Goal: Transaction & Acquisition: Purchase product/service

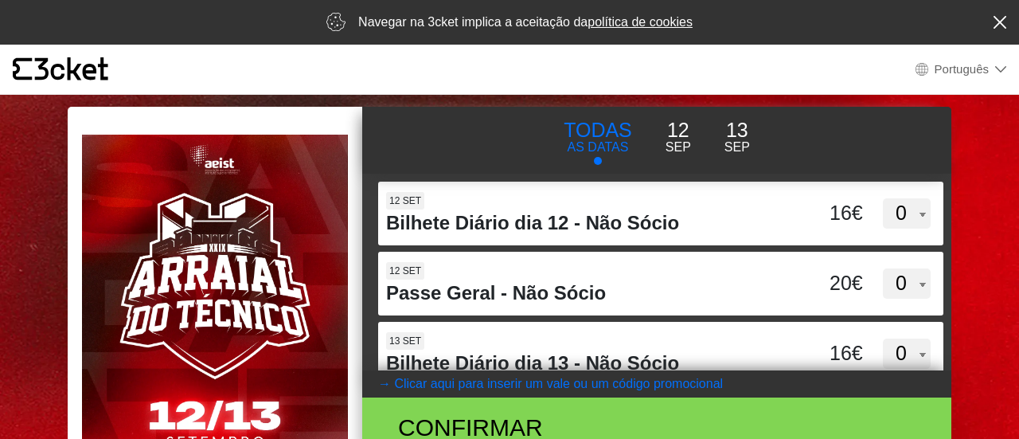
select select "pt_PT"
click at [990, 214] on body "× {' '} Português English Português Español Catalan Français Navegar na 3cket i…" at bounding box center [509, 219] width 1019 height 439
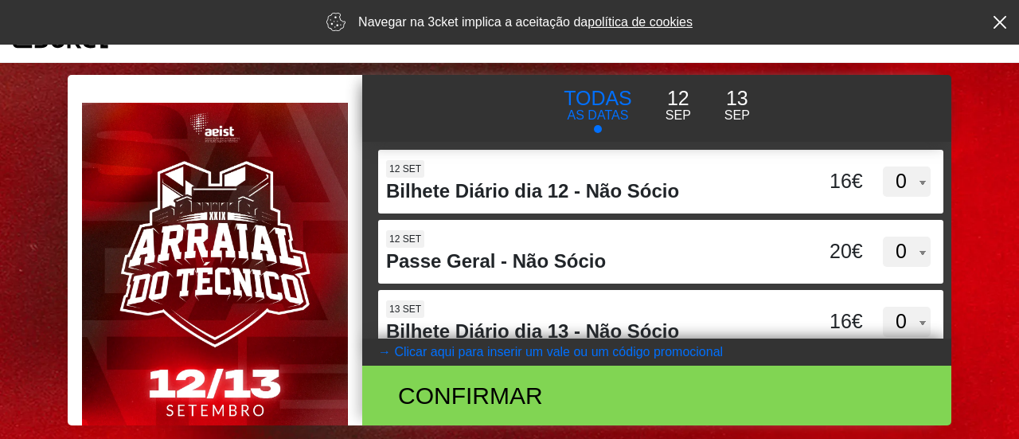
scroll to position [27, 0]
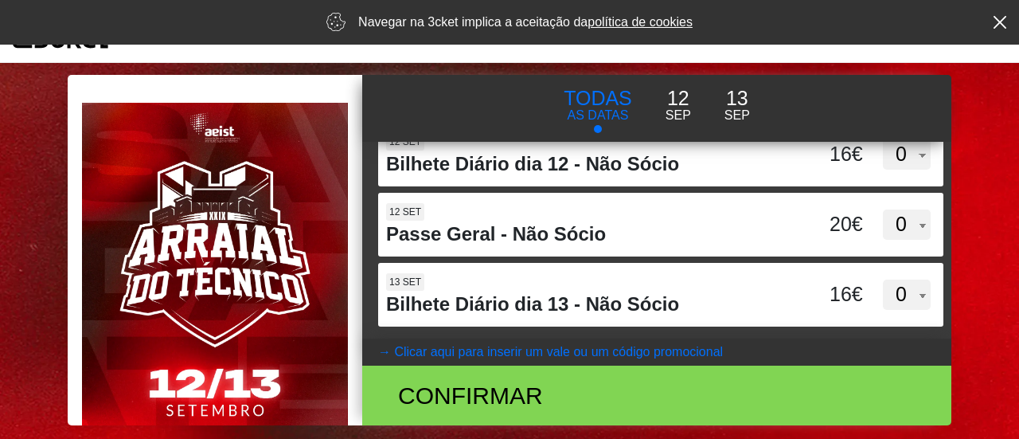
click at [974, 109] on body "× {' '} Português English Português Español Catalan Français Navegar na 3cket i…" at bounding box center [509, 187] width 1019 height 439
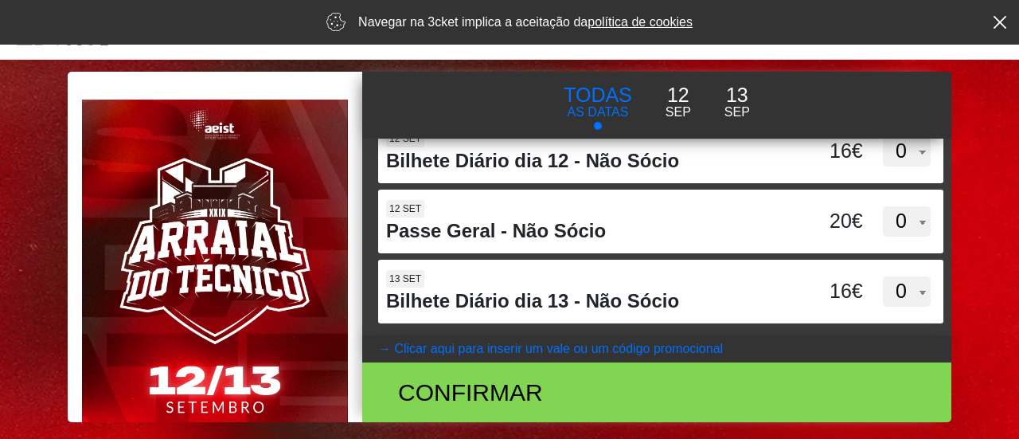
scroll to position [0, 0]
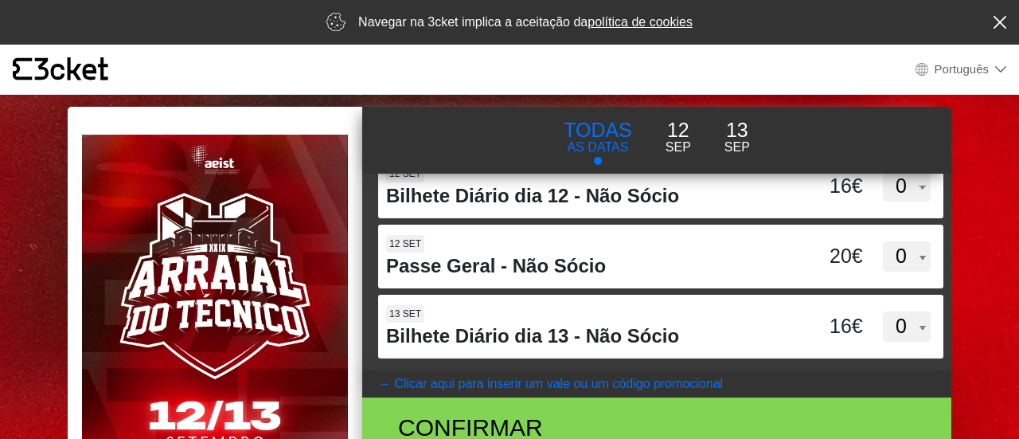
click at [988, 156] on body "× {' '} Português English Português Español Catalan Français Navegar na 3cket i…" at bounding box center [509, 219] width 1019 height 439
click at [529, 386] on coupontext "Clicar aqui para inserir um vale ou um código promocional" at bounding box center [558, 383] width 329 height 14
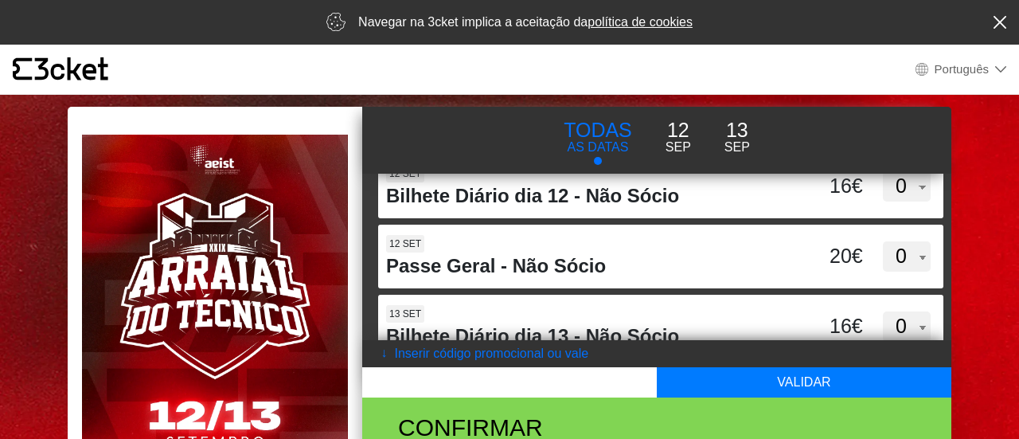
click at [406, 359] on coupontext "Inserir código promocional ou vale" at bounding box center [491, 353] width 194 height 14
click at [662, 133] on button "12 Sep" at bounding box center [678, 136] width 59 height 43
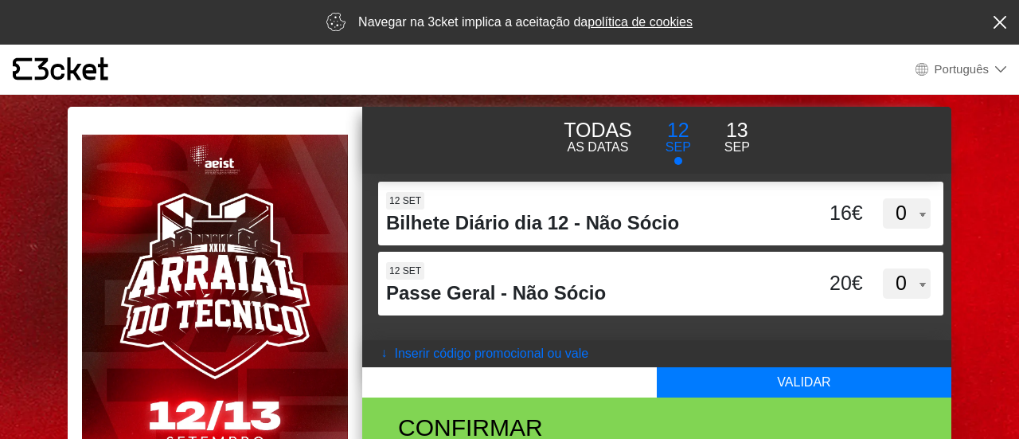
click at [468, 361] on button "→ Inserir código promocional ou vale" at bounding box center [656, 353] width 589 height 27
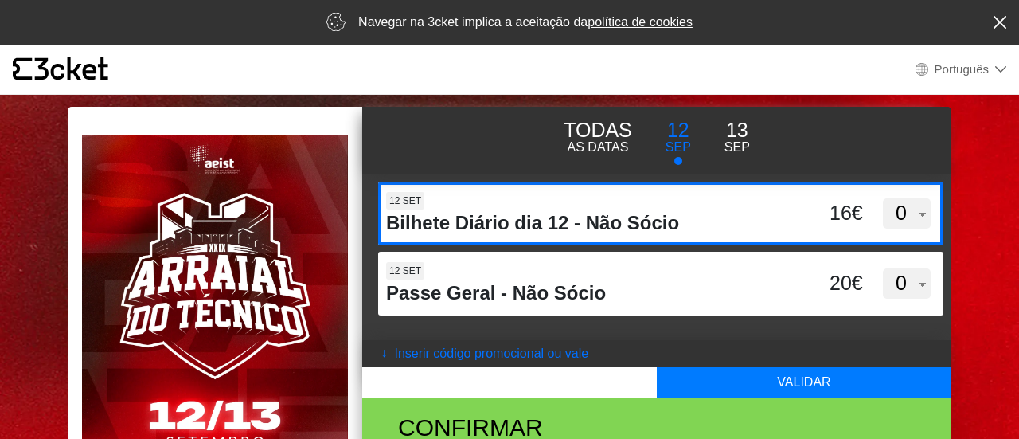
click at [921, 216] on select "0 1 2 3 4 5 6 7 8 9 10 11 12 13 14 15" at bounding box center [907, 213] width 48 height 30
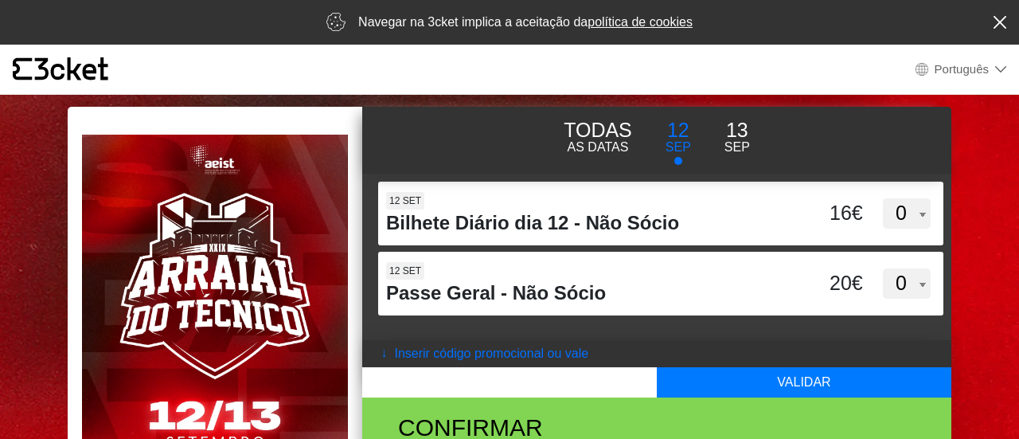
click at [981, 220] on body "× {' '} Português English Português Español Catalan Français Navegar na 3cket i…" at bounding box center [509, 219] width 1019 height 439
click at [595, 146] on p "AS DATAS" at bounding box center [598, 147] width 68 height 19
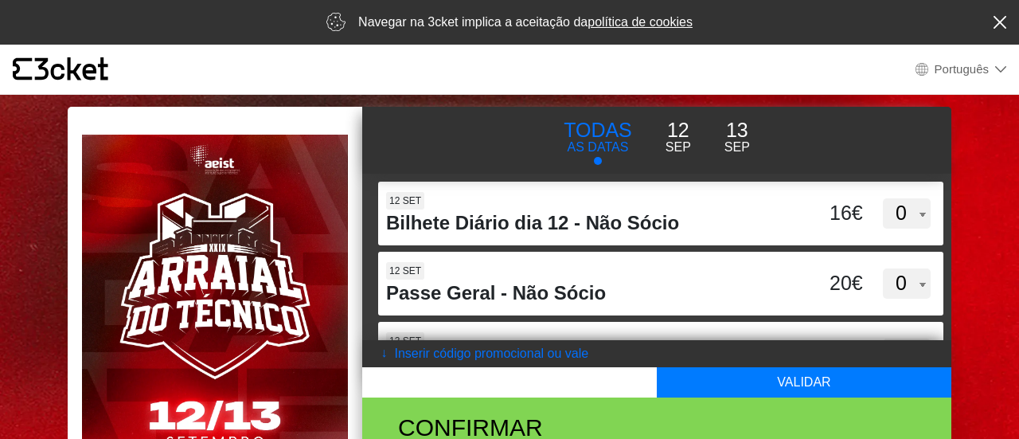
scroll to position [27, 0]
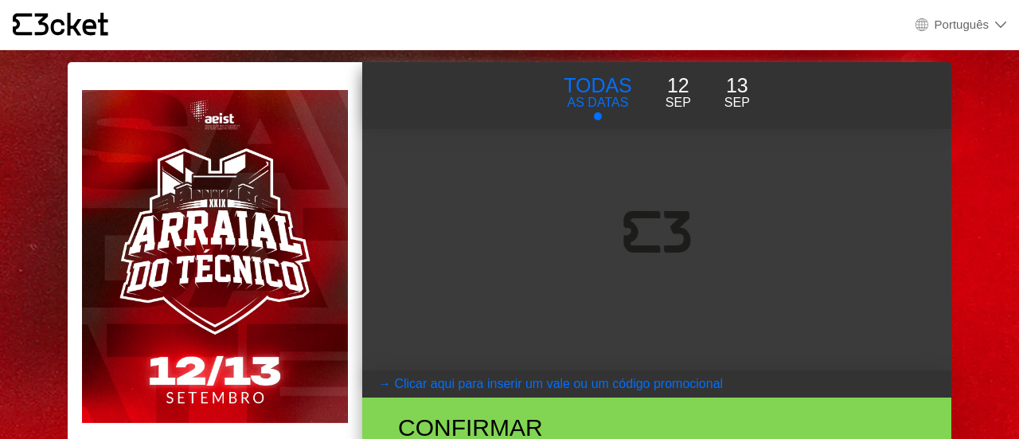
select select "pt_PT"
